Goal: Entertainment & Leisure: Consume media (video, audio)

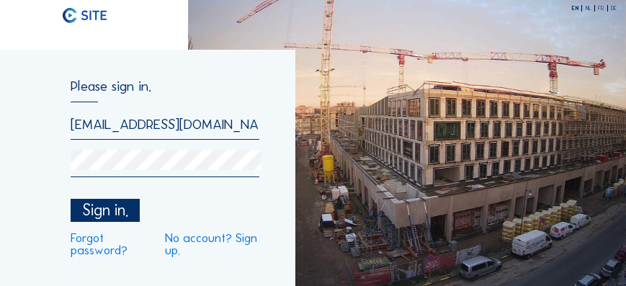
click at [84, 214] on div "Sign in." at bounding box center [105, 210] width 69 height 23
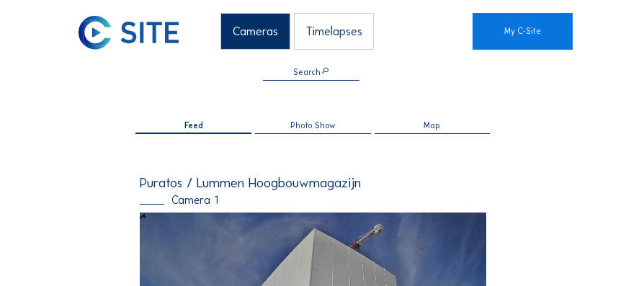
click at [318, 34] on div "Timelapses" at bounding box center [334, 31] width 81 height 37
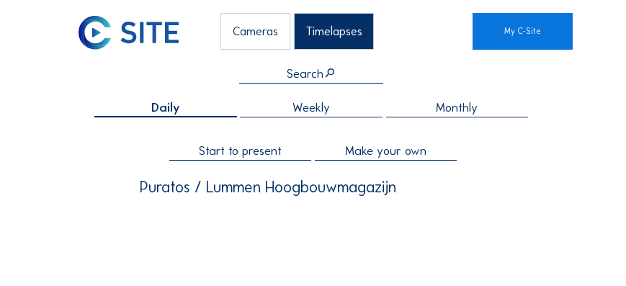
click at [267, 155] on span "Start to present" at bounding box center [240, 151] width 83 height 12
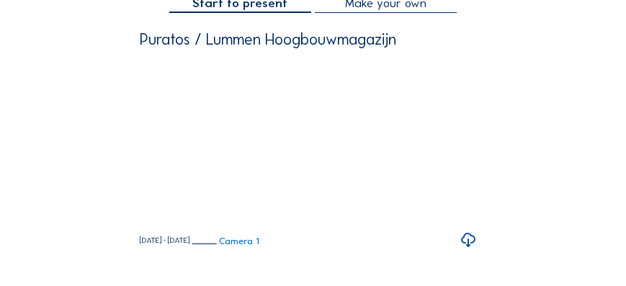
scroll to position [148, 0]
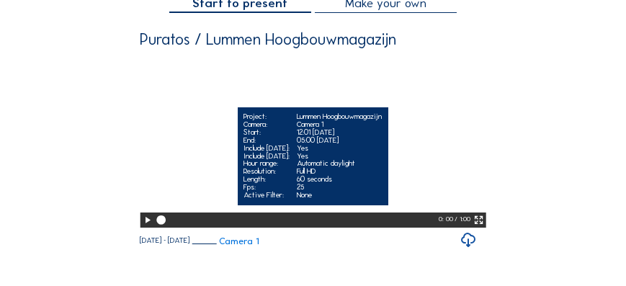
click at [149, 227] on icon at bounding box center [147, 220] width 11 height 13
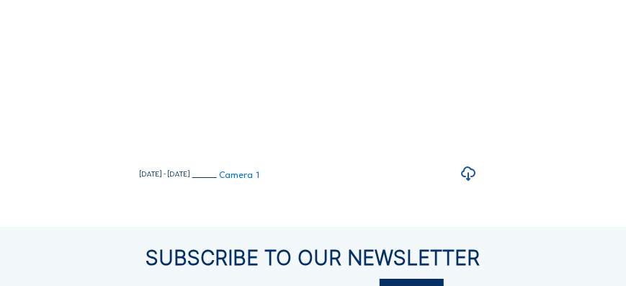
scroll to position [217, 0]
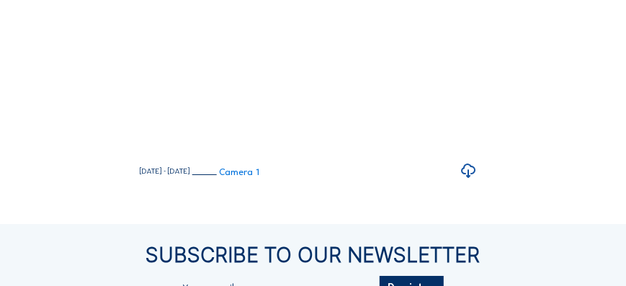
click at [589, 127] on div "Cameras Timelapses My C-Site Daily Weekly Monthly Start to present Make your ow…" at bounding box center [313, 116] width 626 height 667
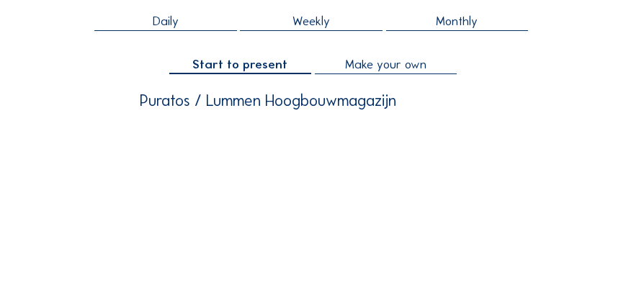
scroll to position [118, 0]
